Goal: Transaction & Acquisition: Purchase product/service

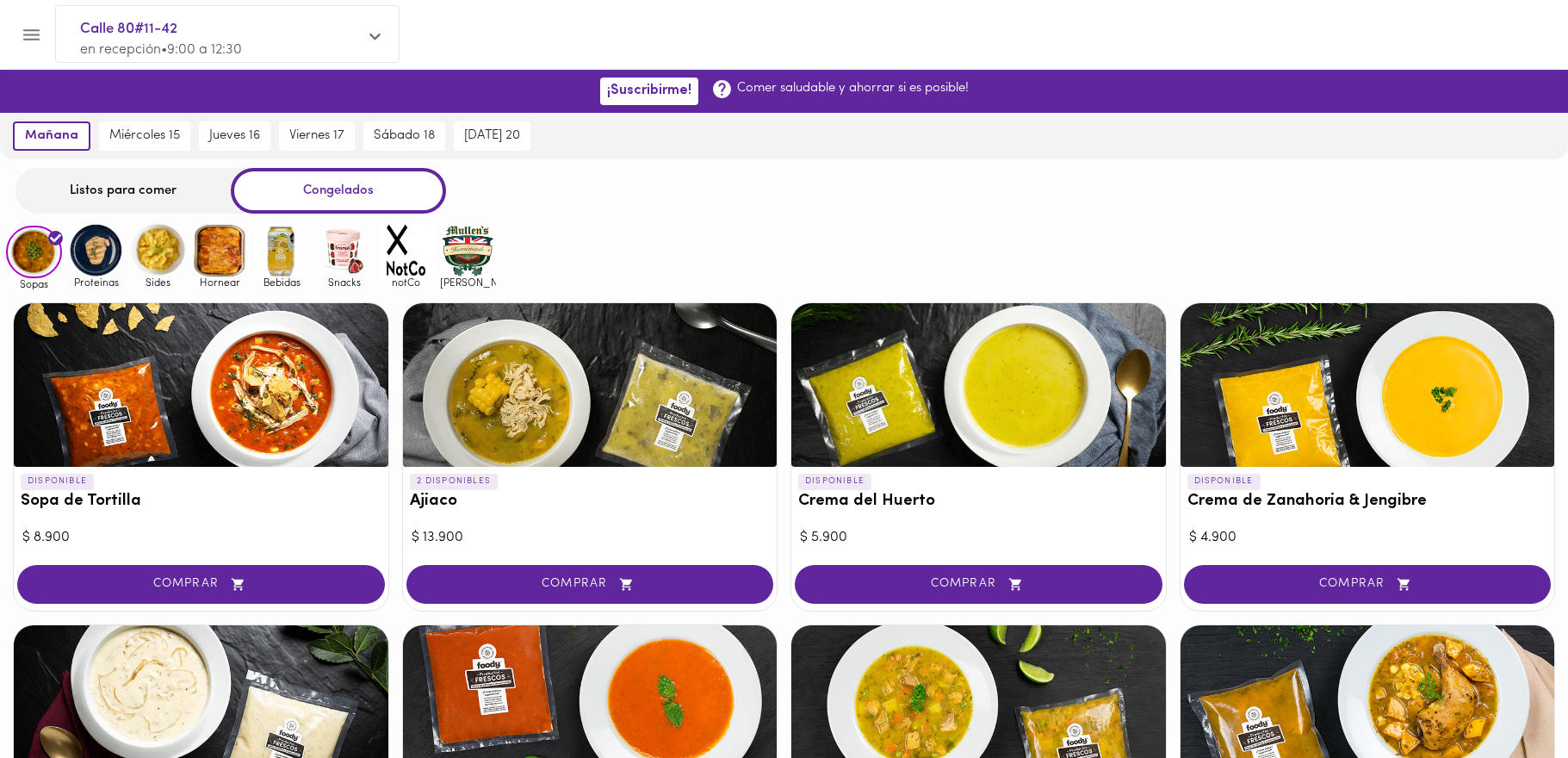
click at [109, 265] on img at bounding box center [95, 249] width 56 height 56
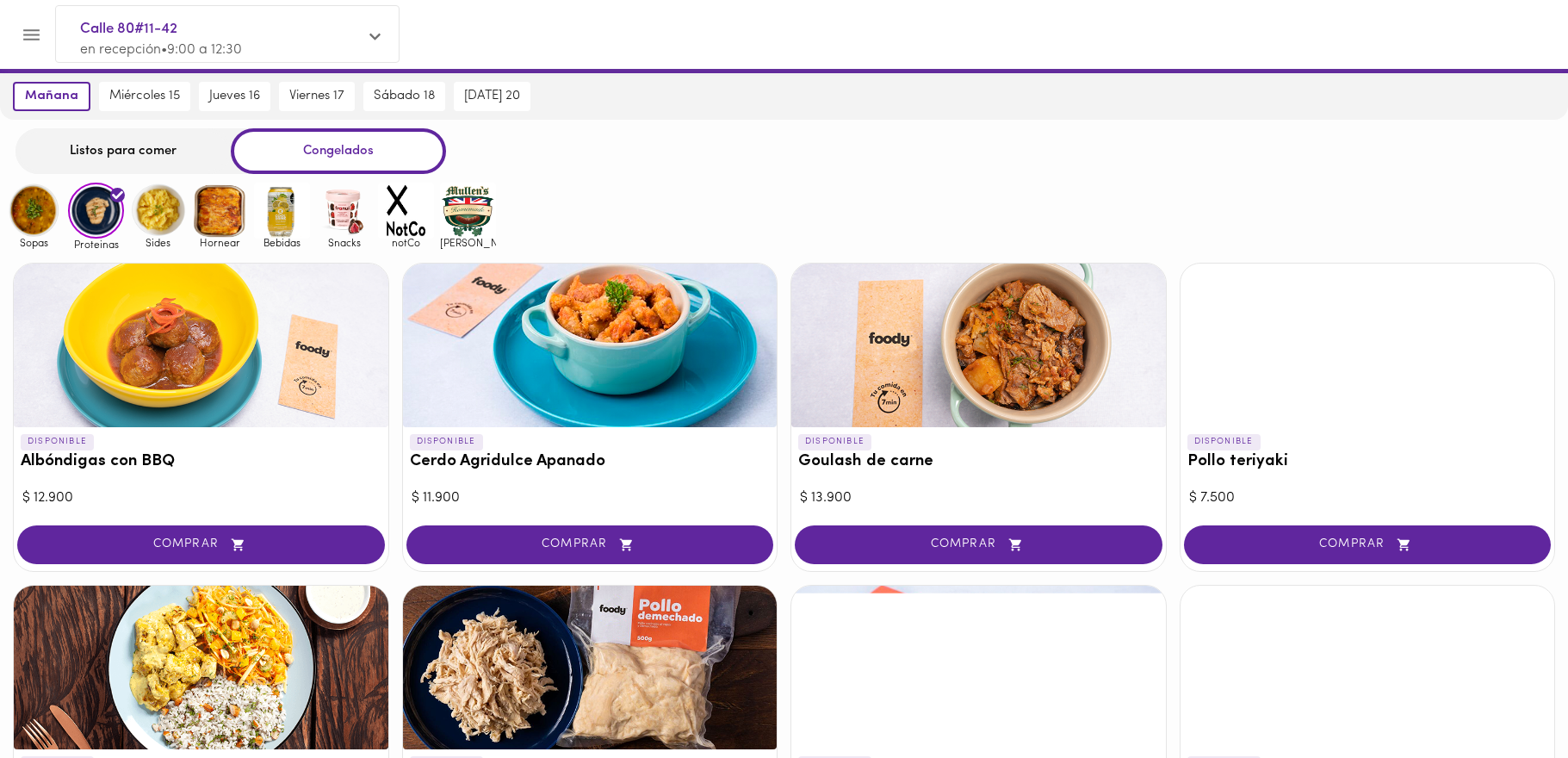
scroll to position [24, 0]
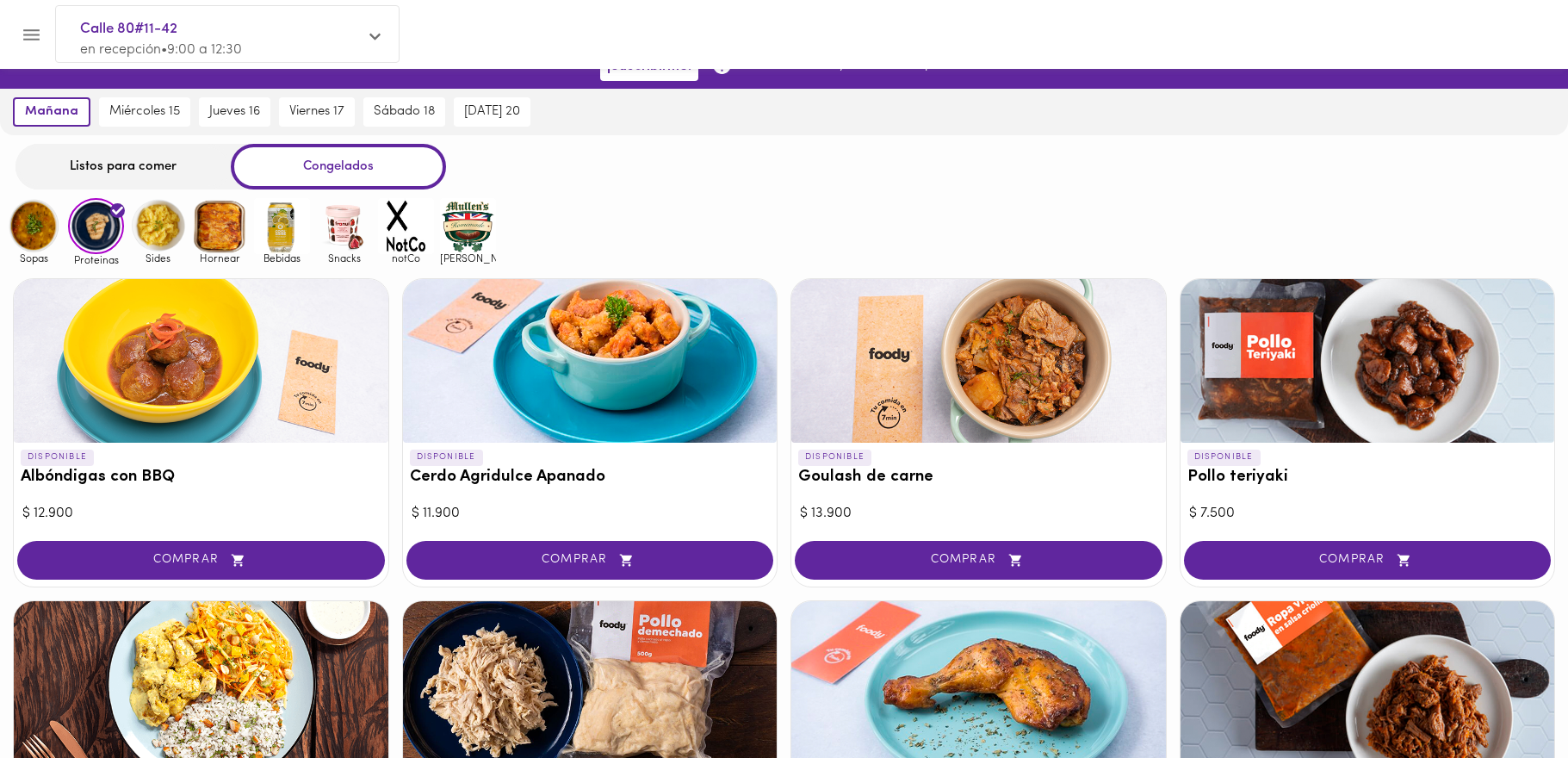
click at [458, 226] on img at bounding box center [468, 226] width 56 height 56
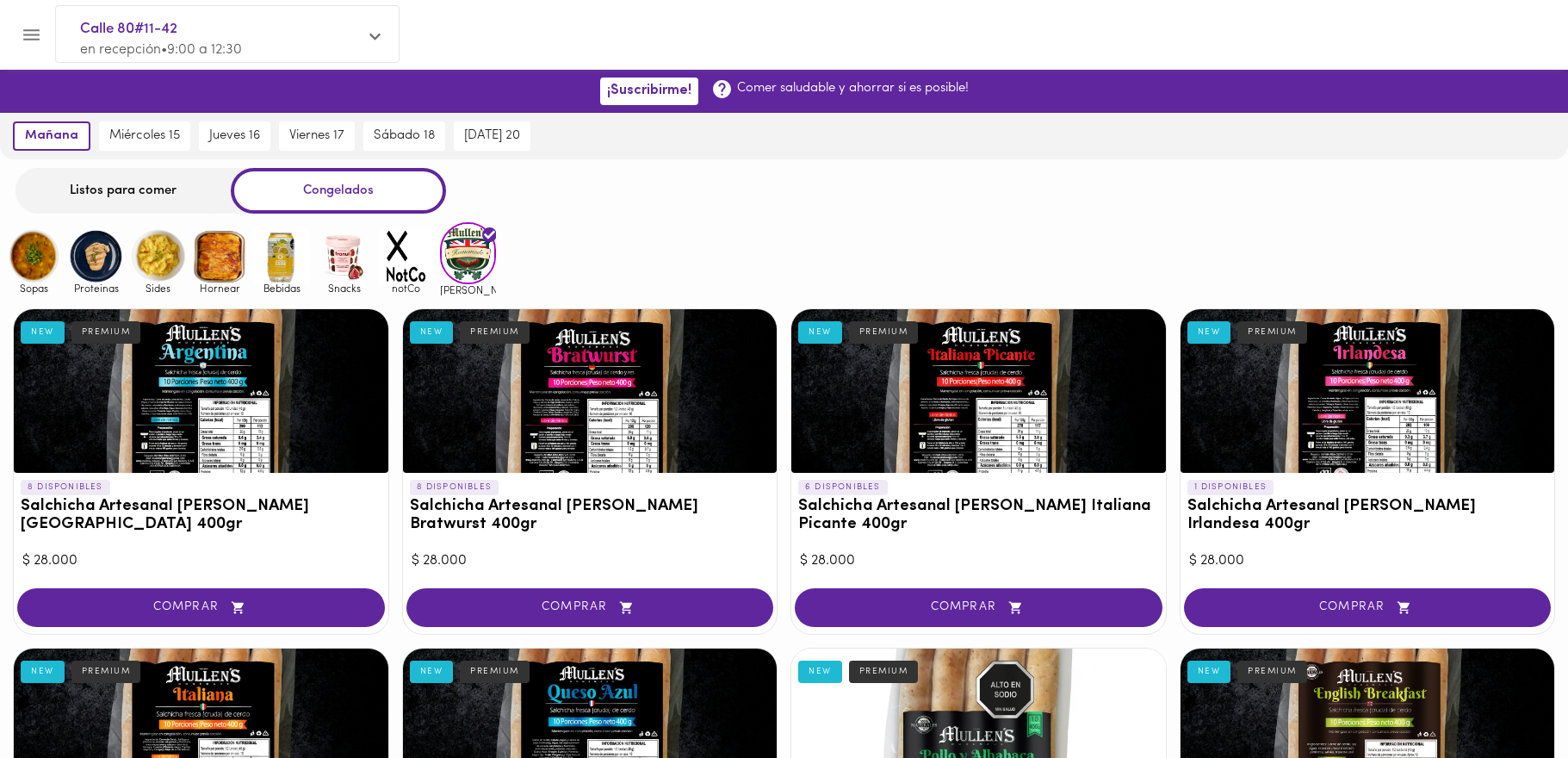
click at [404, 262] on img at bounding box center [405, 256] width 56 height 56
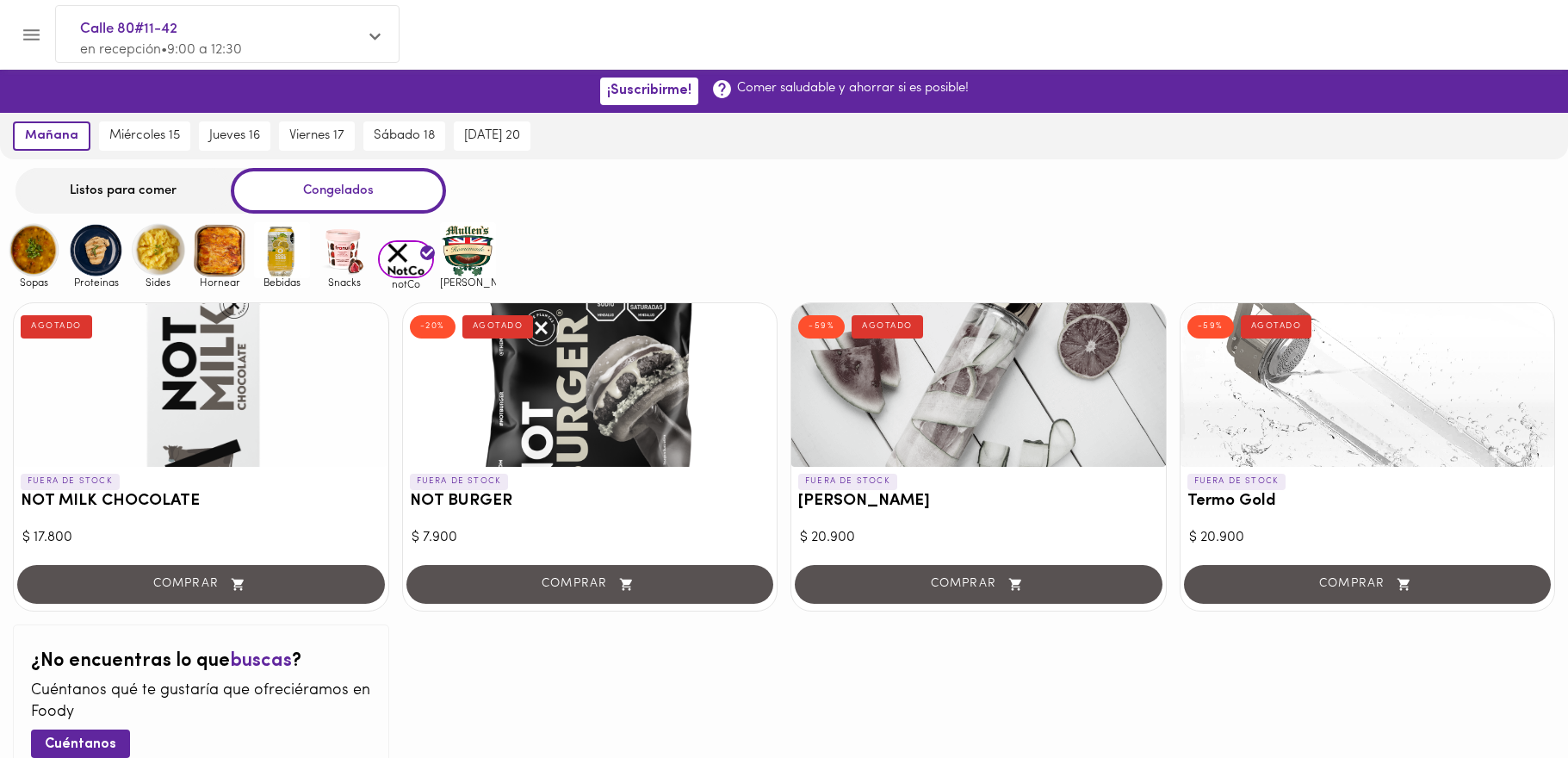
click at [461, 262] on img at bounding box center [468, 249] width 56 height 56
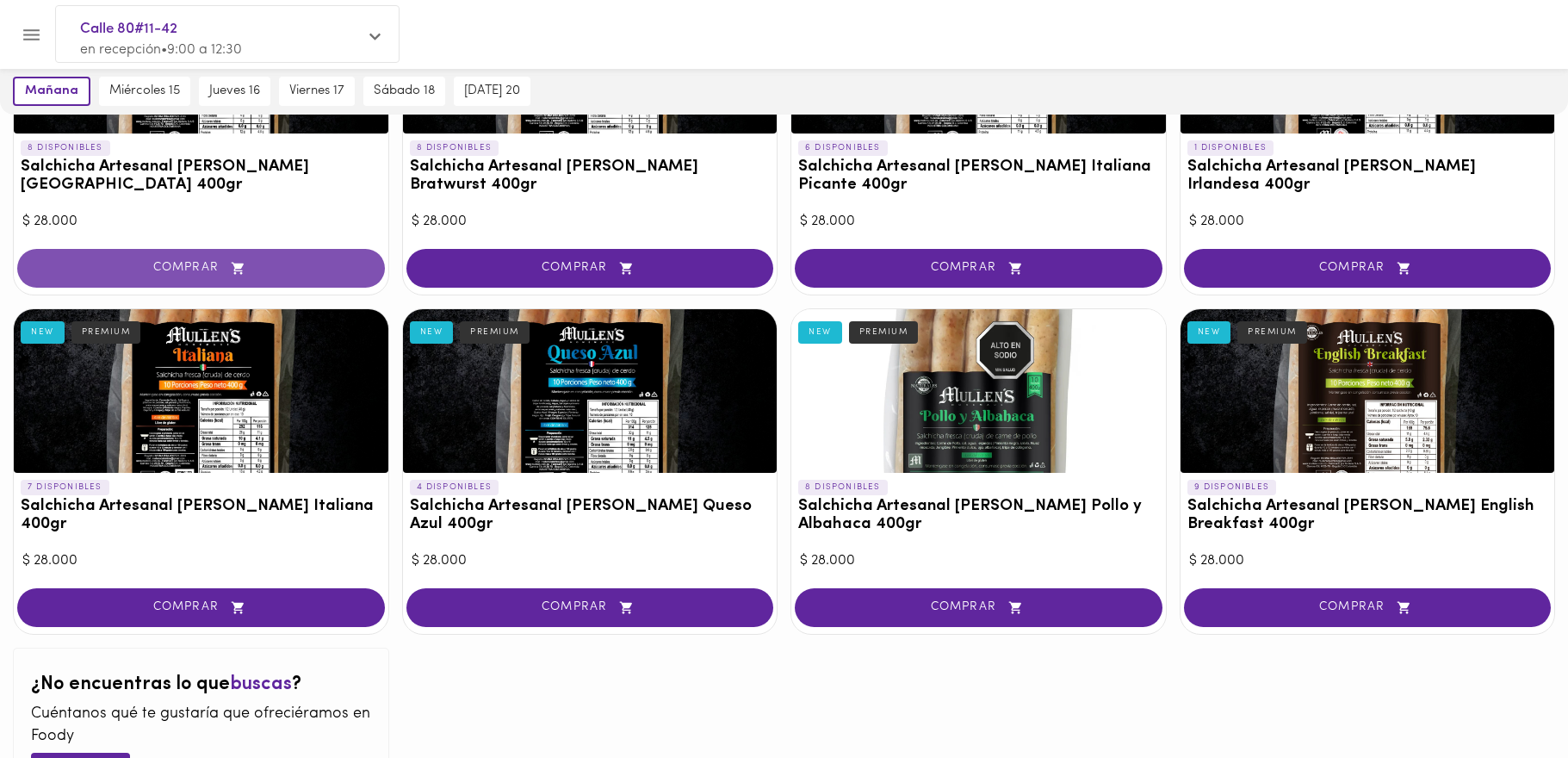
click at [212, 273] on span "COMPRAR" at bounding box center [200, 268] width 324 height 15
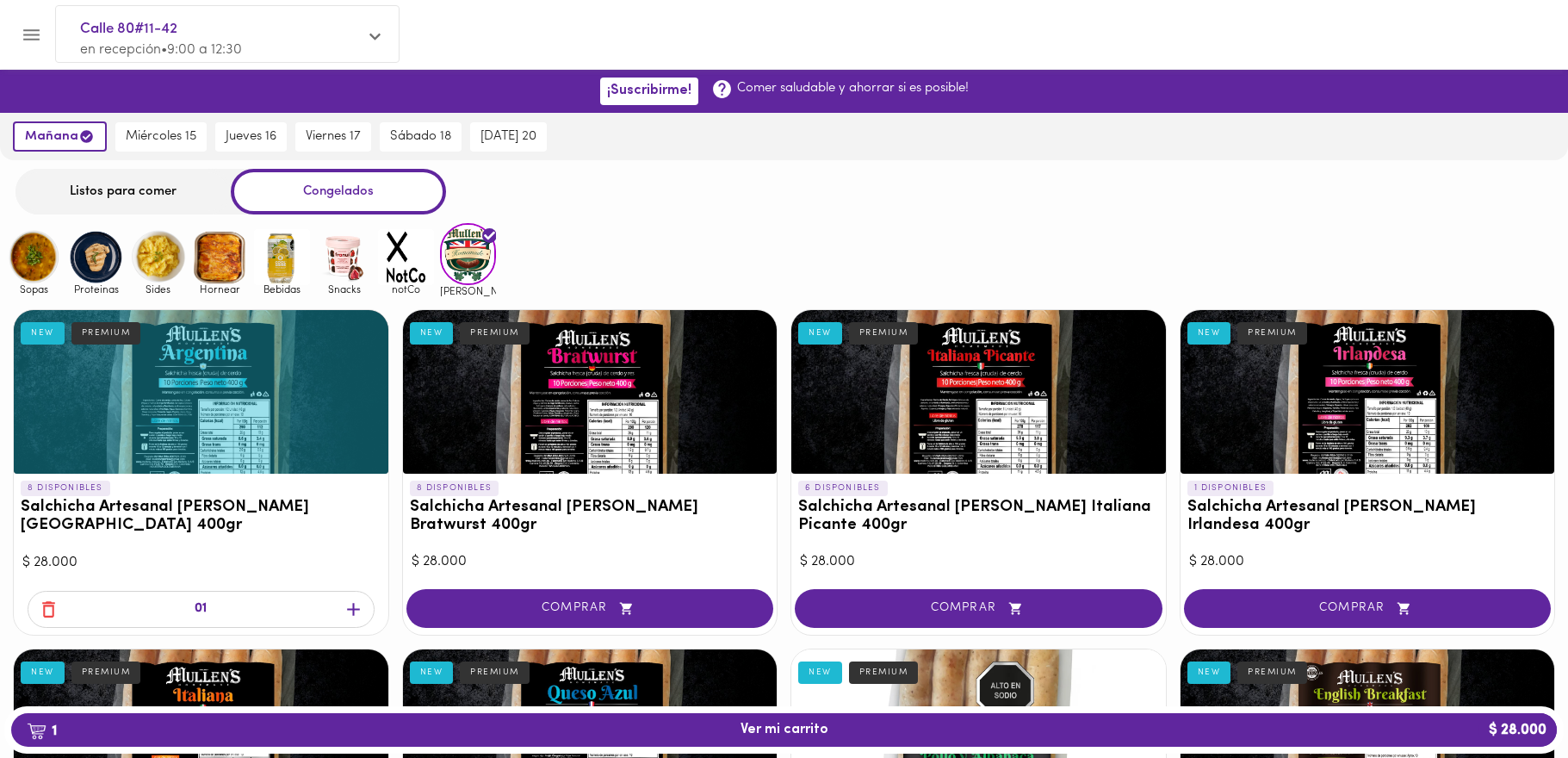
click at [156, 198] on div "Listos para comer" at bounding box center [123, 192] width 216 height 46
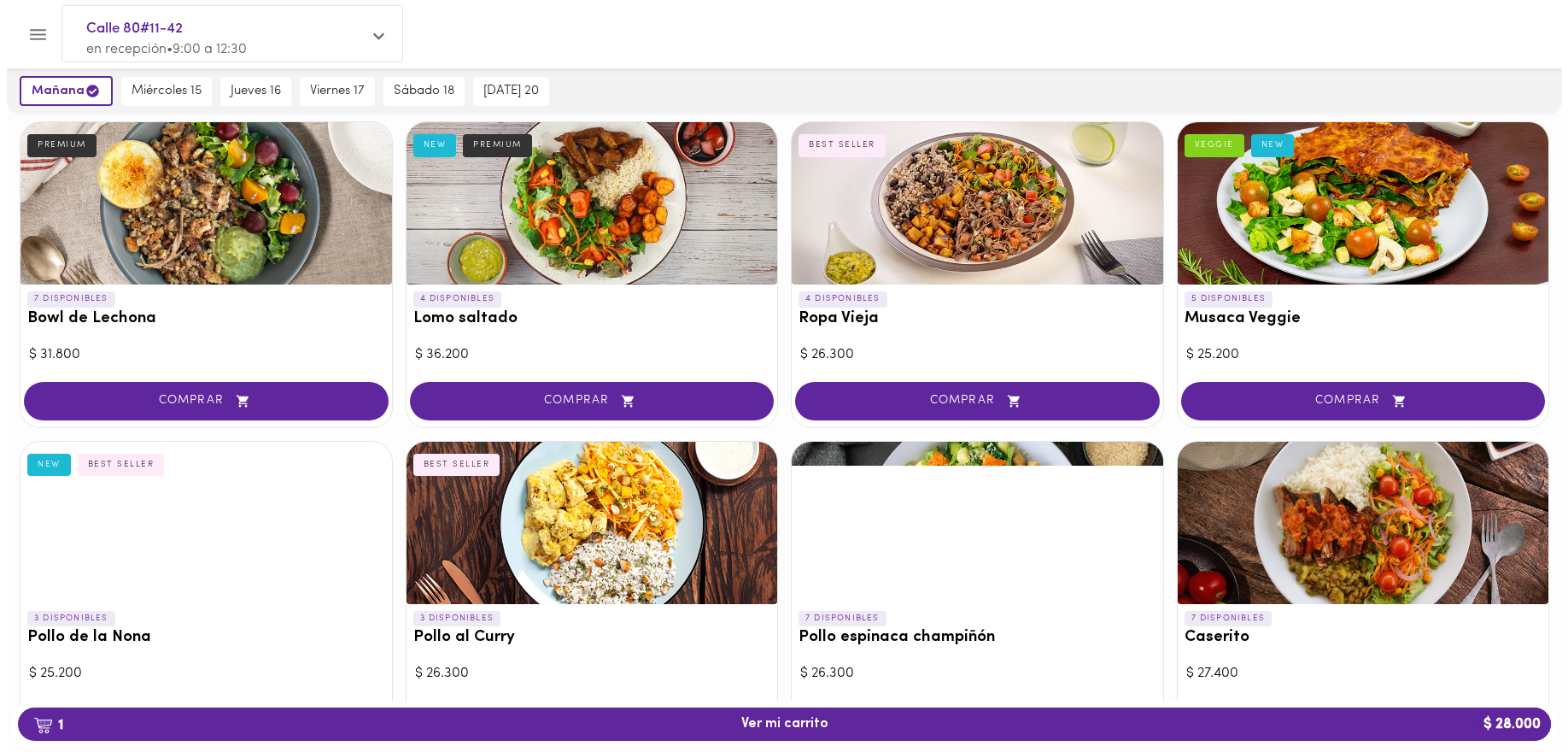
scroll to position [314, 0]
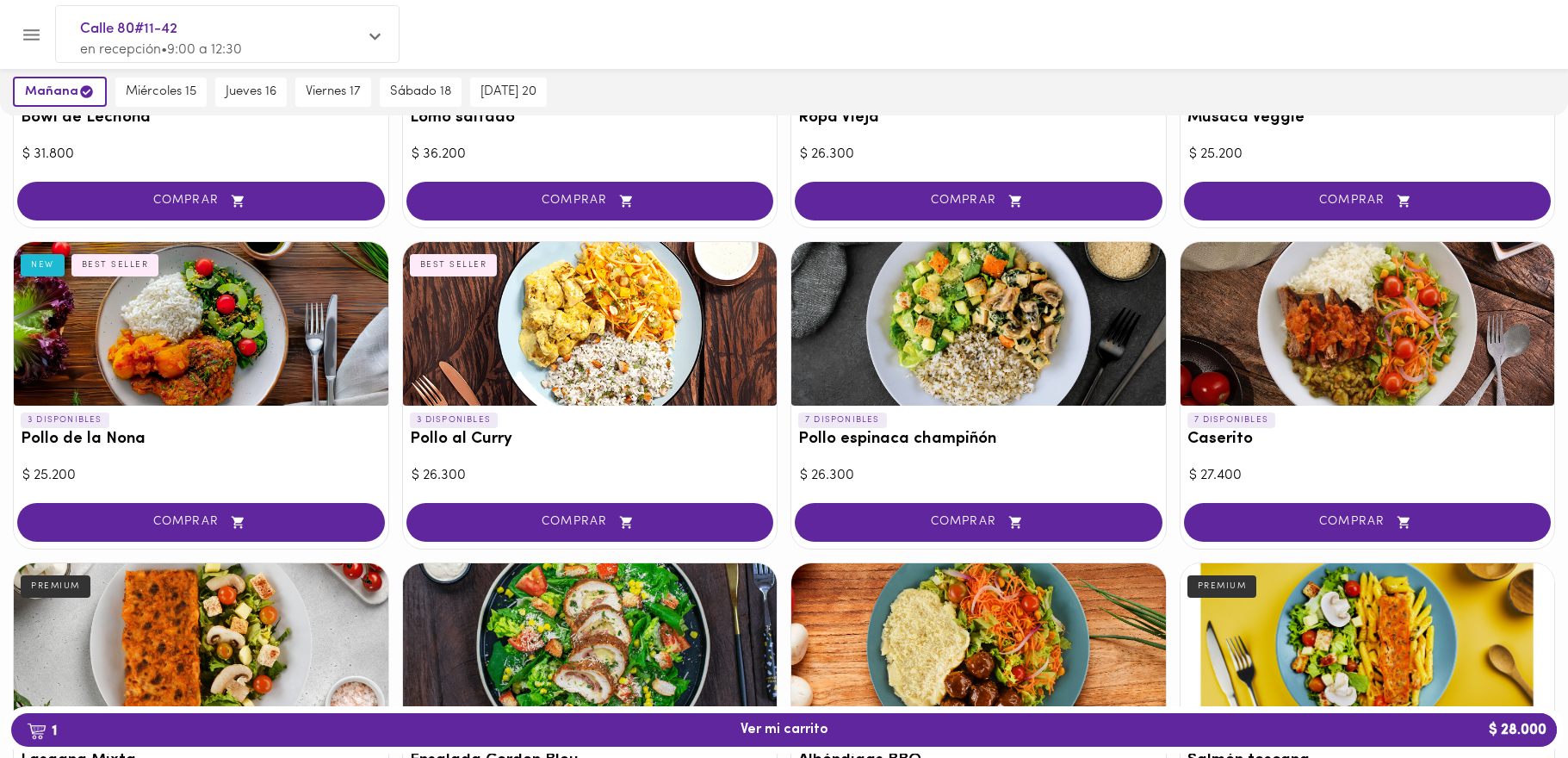
click at [1309, 332] on div at bounding box center [1368, 323] width 374 height 163
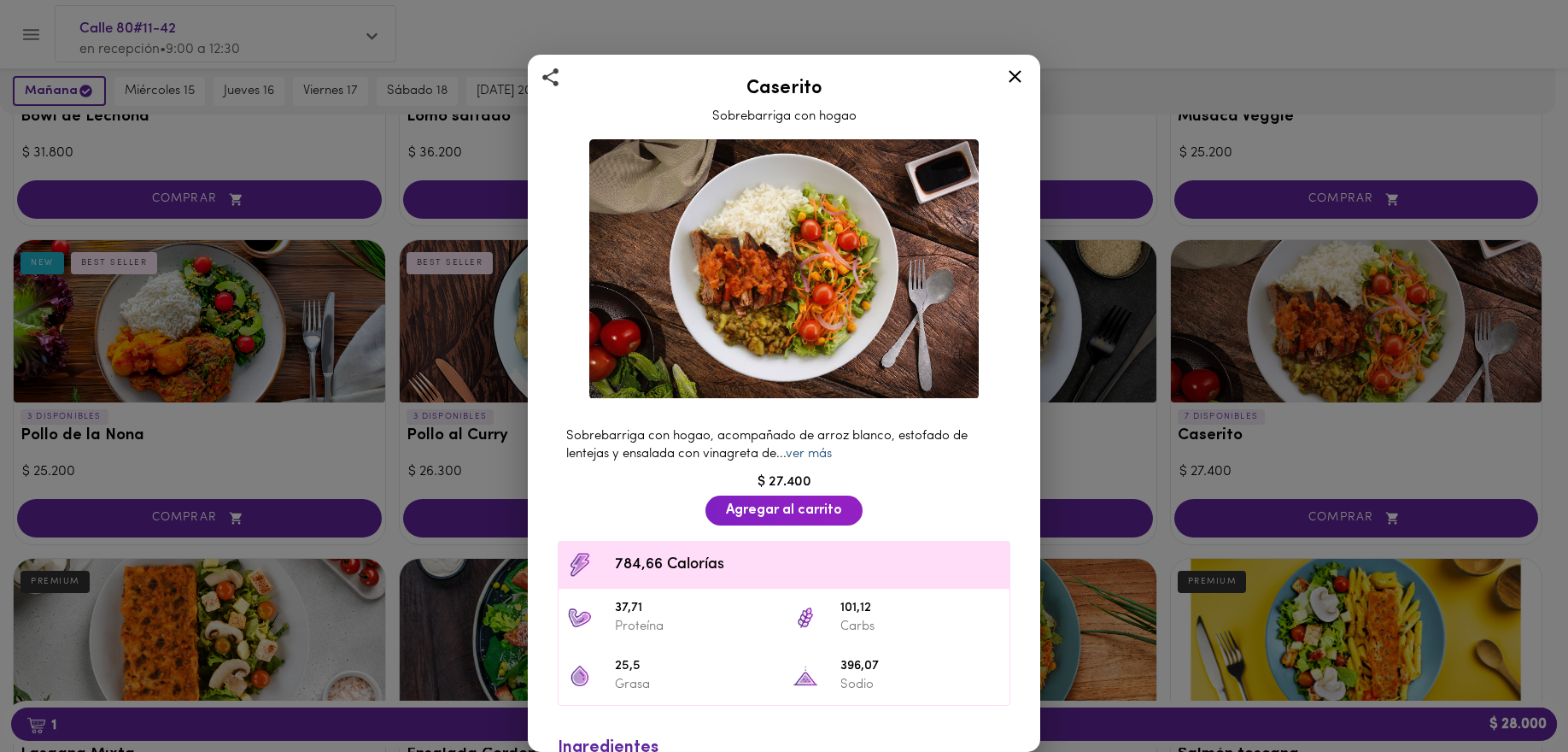
click at [806, 450] on link "ver más" at bounding box center [808, 454] width 46 height 13
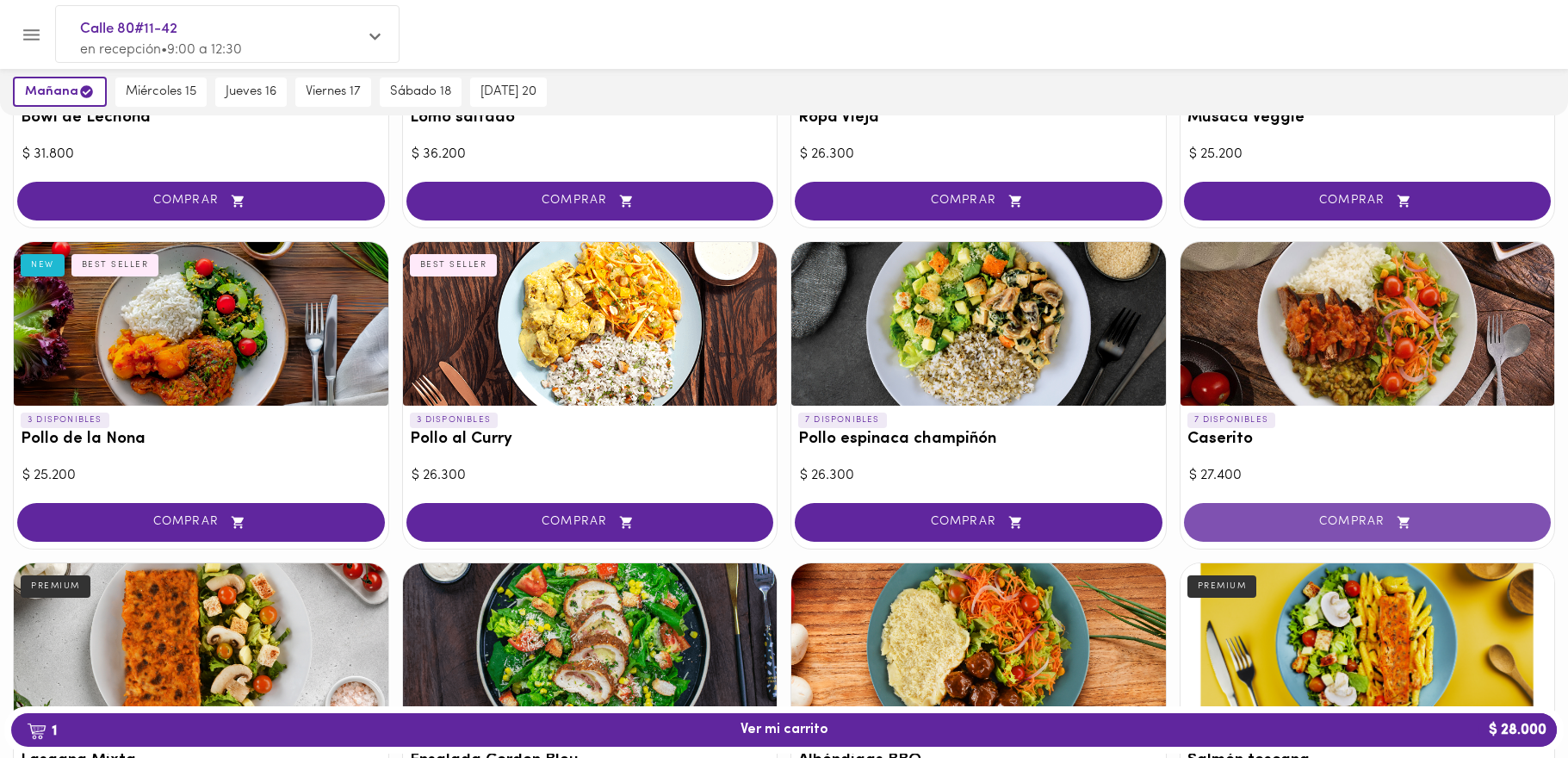
click at [1292, 520] on span "COMPRAR" at bounding box center [1367, 522] width 324 height 15
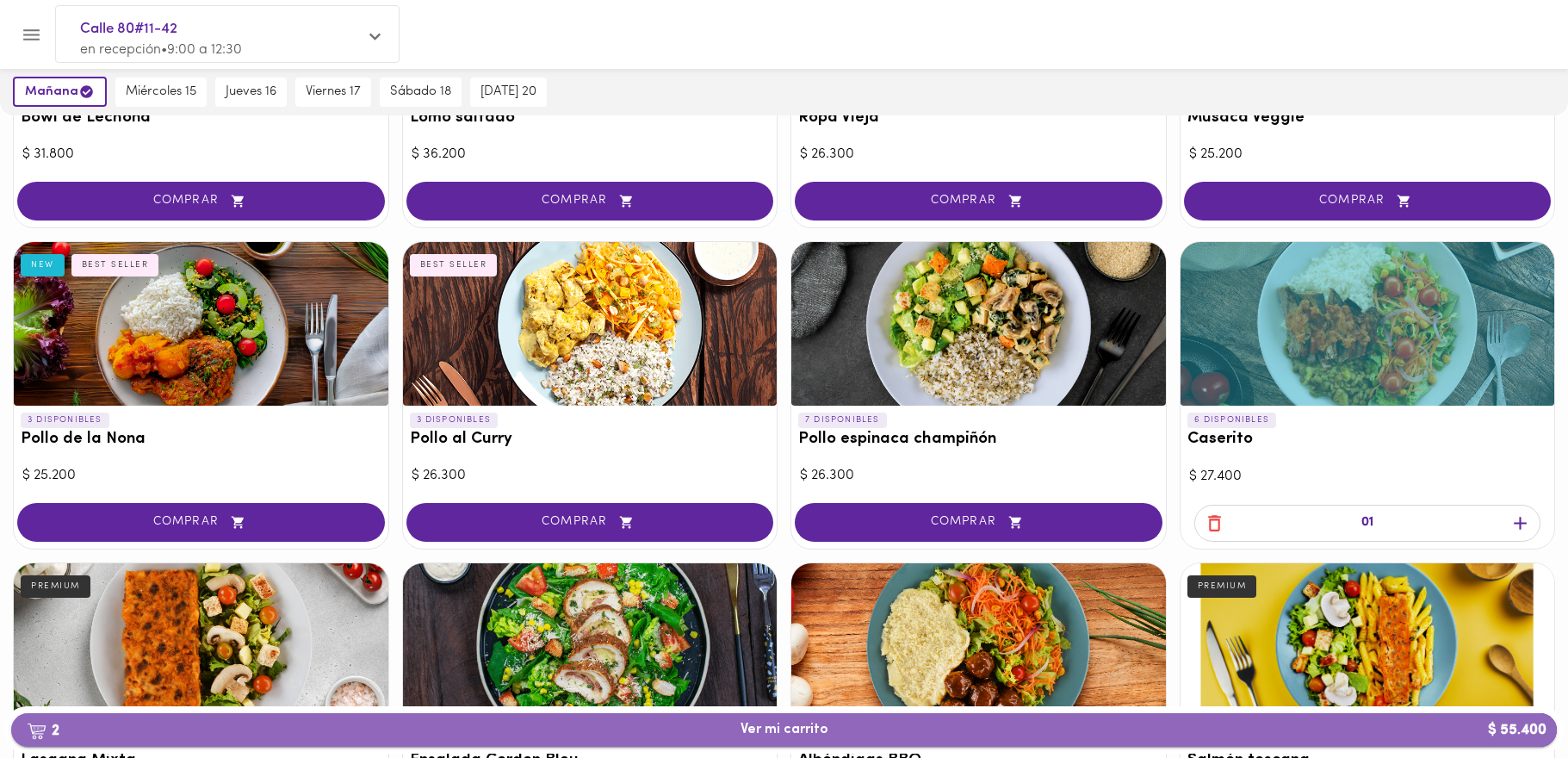
click at [974, 713] on button "2 Ver mi carrito $ 55.400" at bounding box center [784, 730] width 1545 height 34
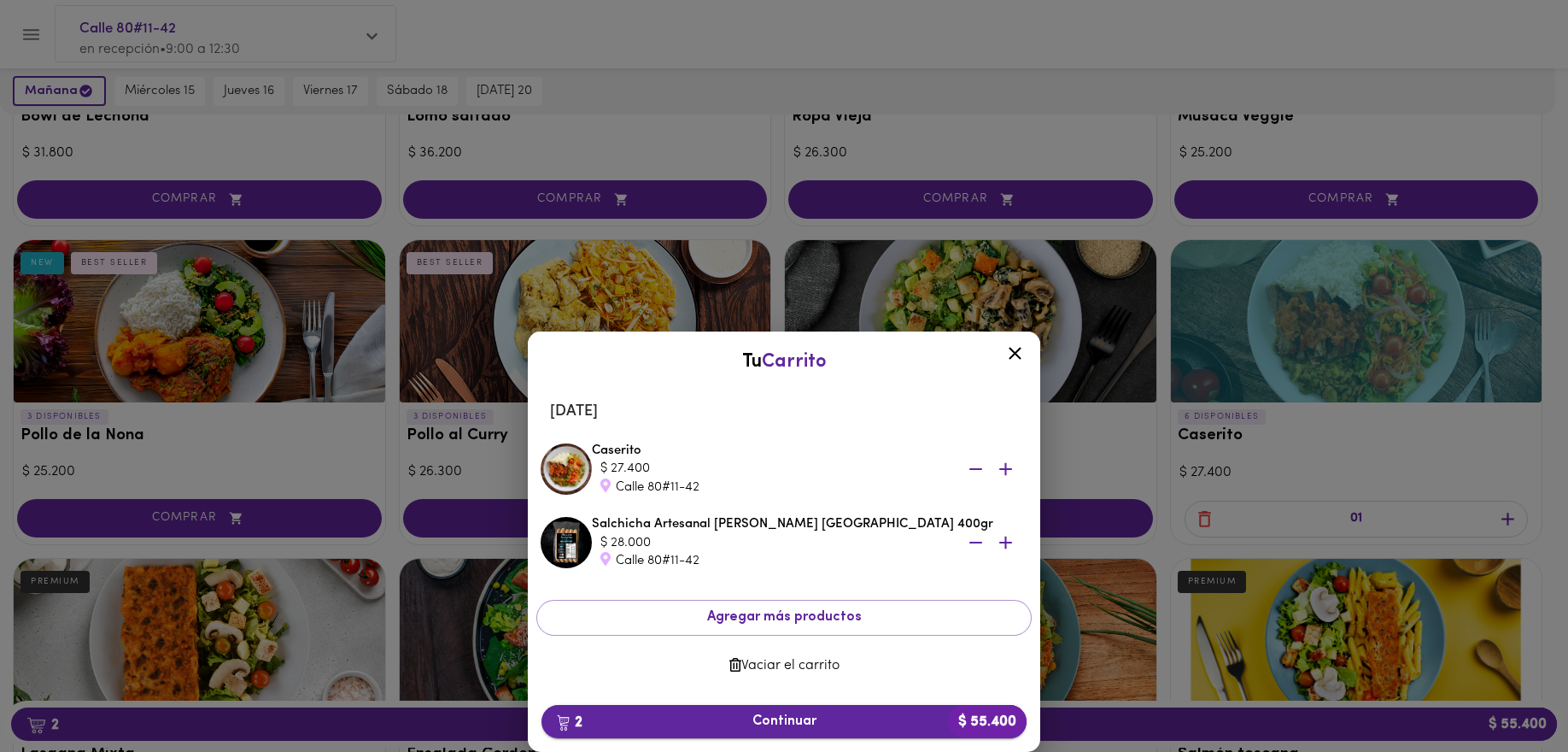
click at [869, 725] on span "2 Continuar $ 55.400" at bounding box center [784, 721] width 457 height 16
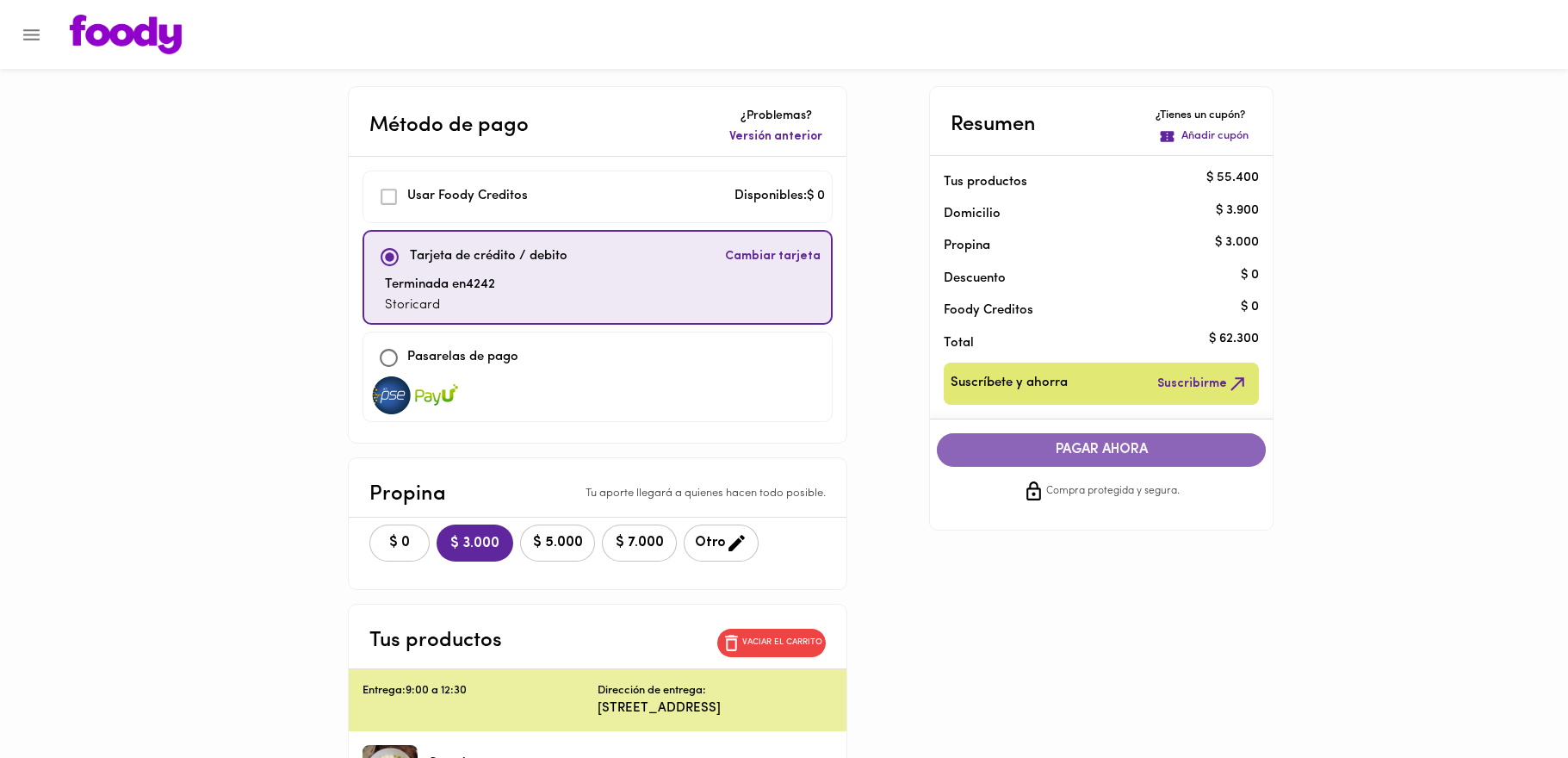
click at [1121, 458] on button "PAGAR AHORA" at bounding box center [1101, 449] width 329 height 34
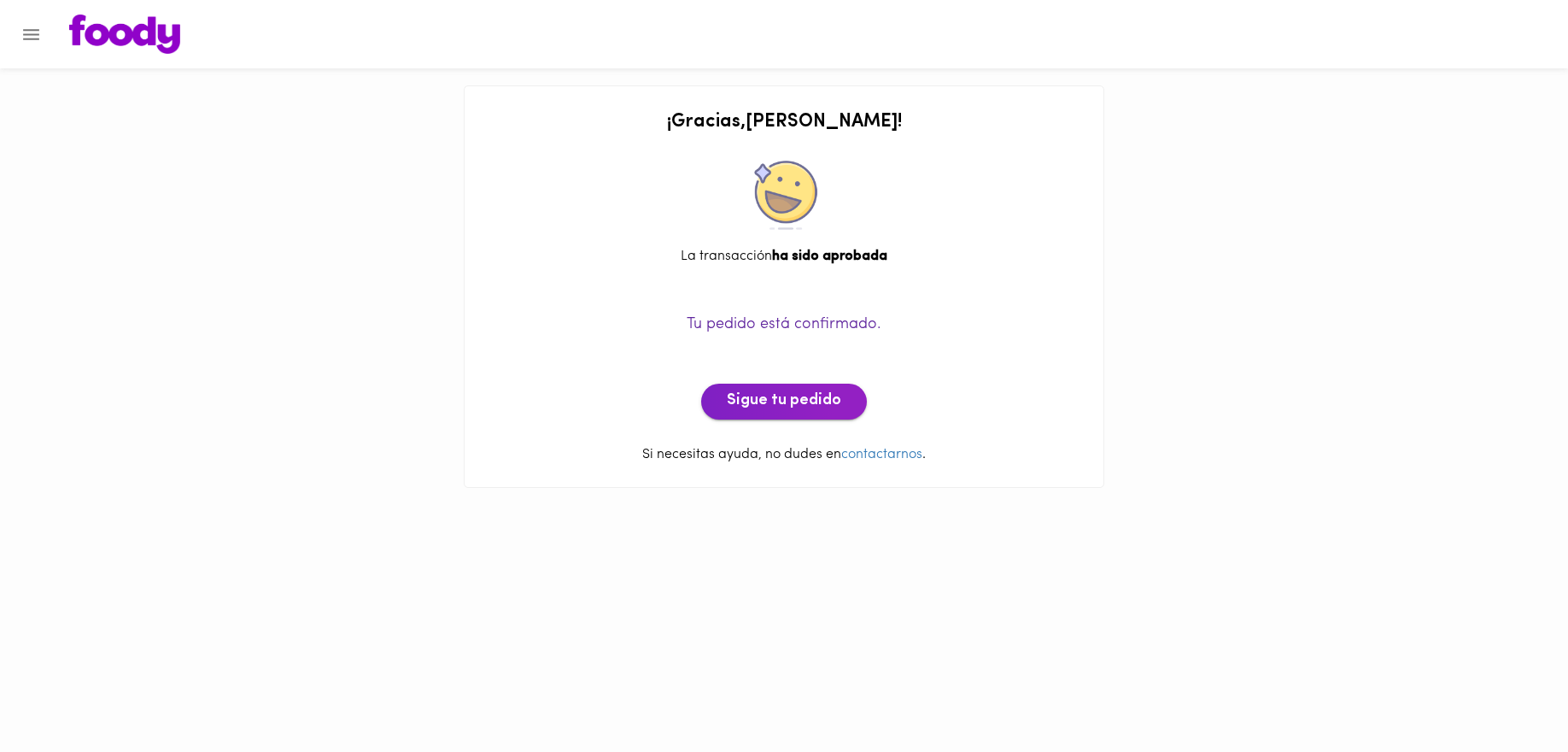
click at [803, 408] on span "Sigue tu pedido" at bounding box center [784, 401] width 114 height 19
